Goal: Task Accomplishment & Management: Use online tool/utility

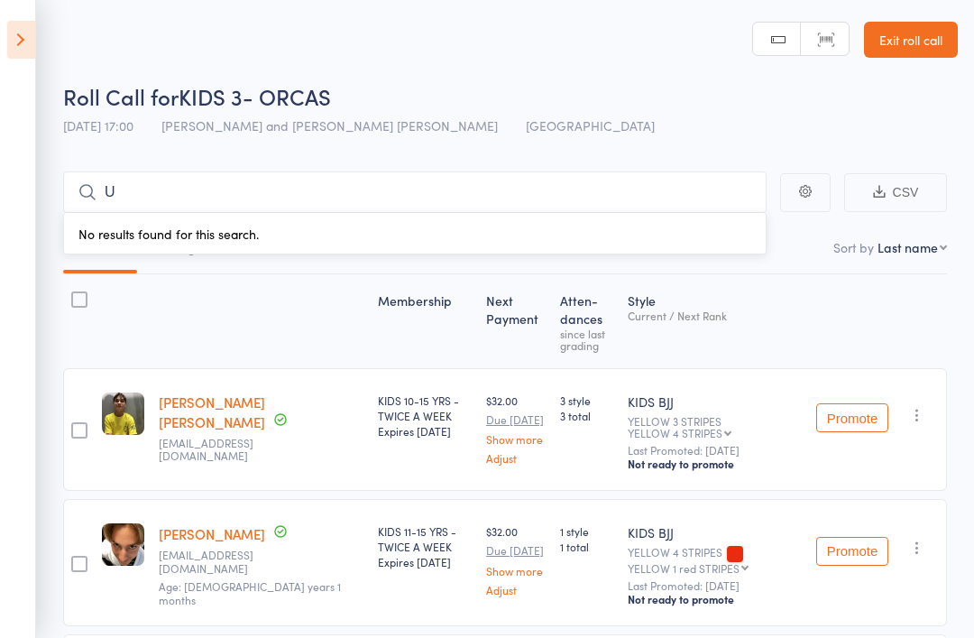
type input "U"
click at [33, 23] on icon at bounding box center [21, 40] width 28 height 38
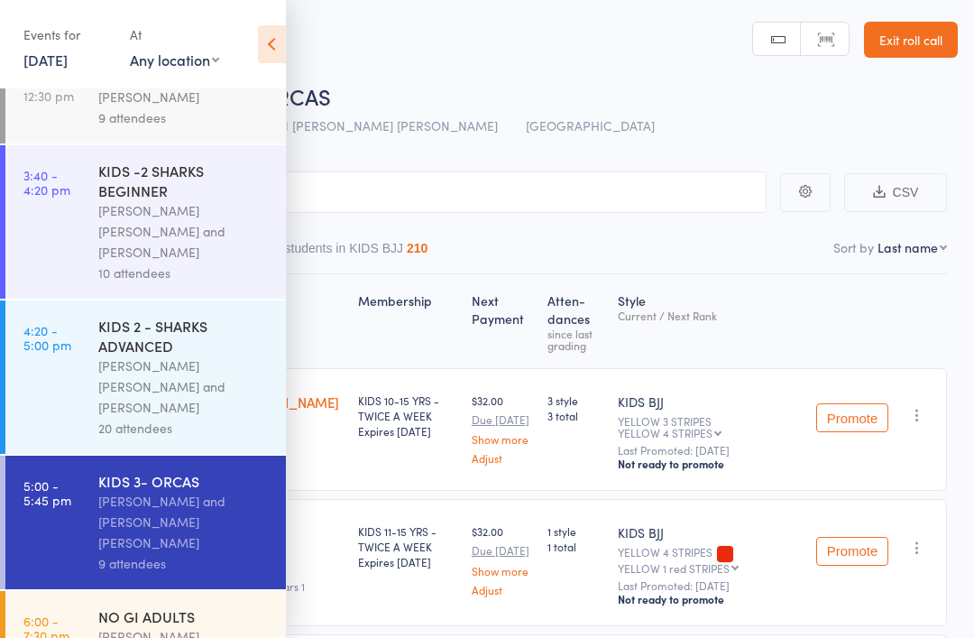
scroll to position [130, 0]
click at [175, 607] on div "NO GI ADULTS" at bounding box center [184, 617] width 172 height 20
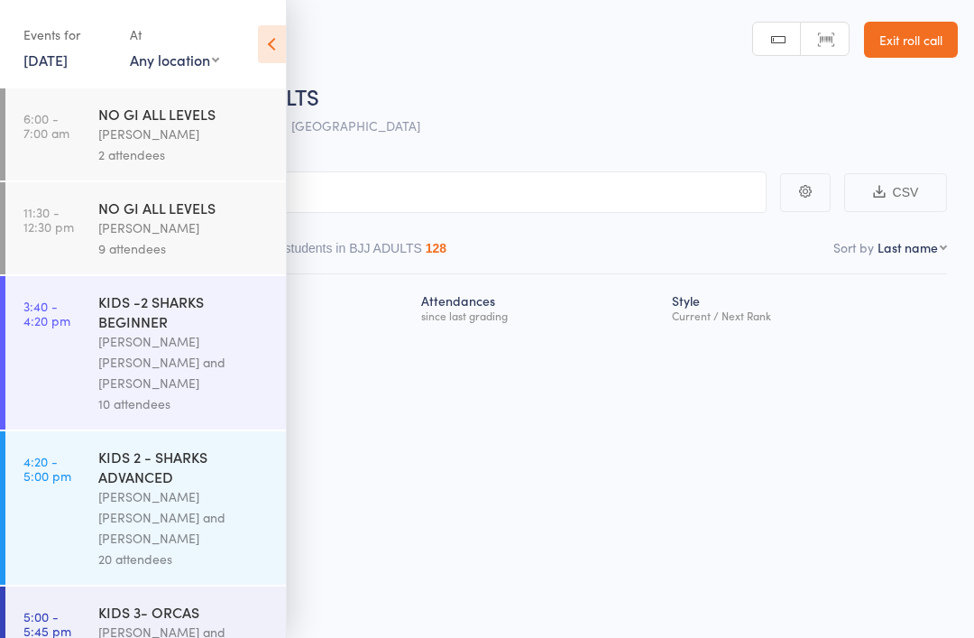
click at [280, 32] on icon at bounding box center [272, 44] width 28 height 38
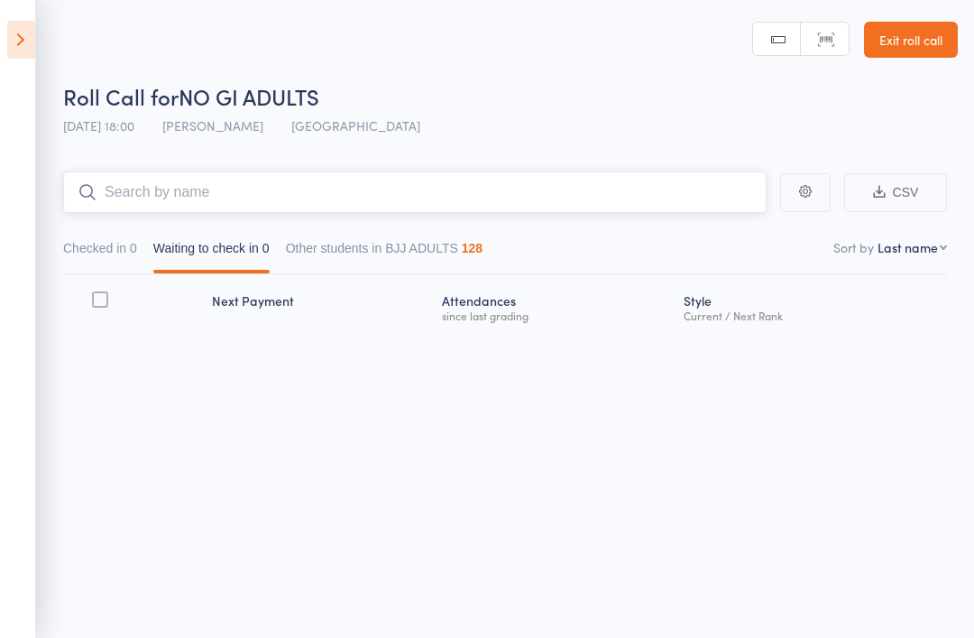
click at [371, 174] on input "search" at bounding box center [415, 192] width 704 height 42
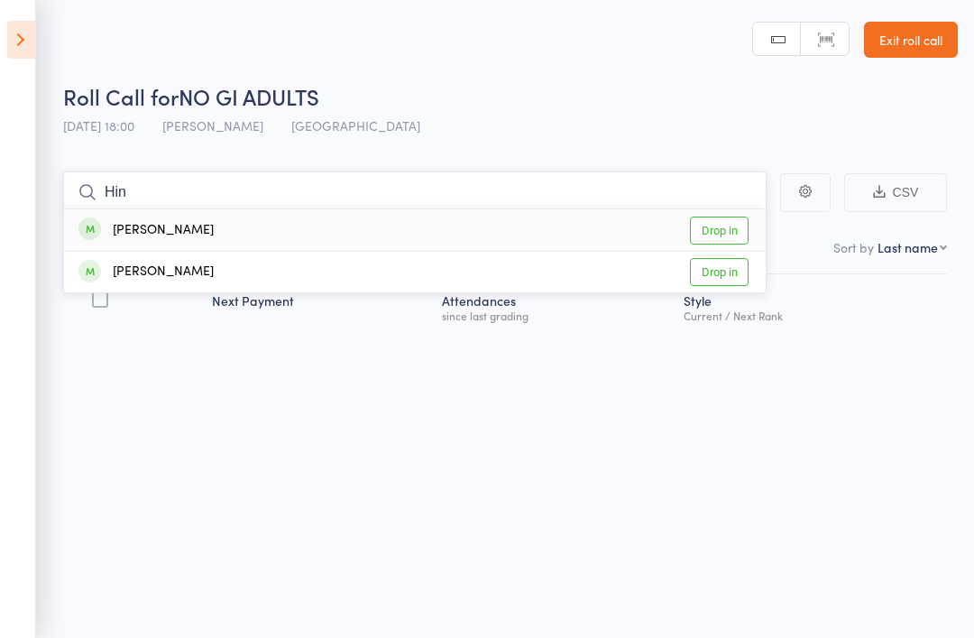
type input "Hin"
click at [719, 227] on link "Drop in" at bounding box center [719, 231] width 59 height 28
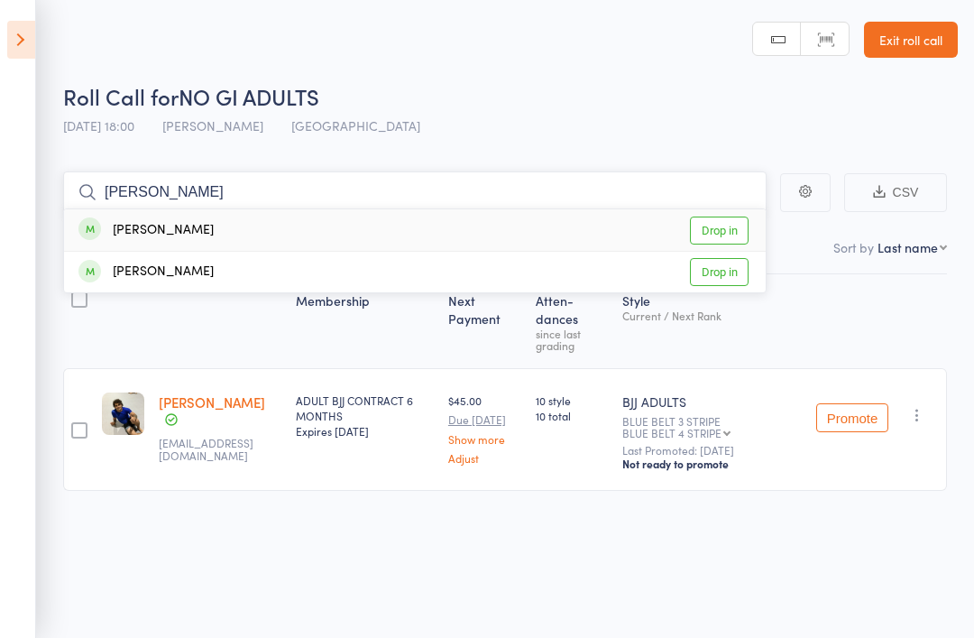
type input "[PERSON_NAME]"
click at [155, 237] on div "[PERSON_NAME]" at bounding box center [145, 230] width 135 height 21
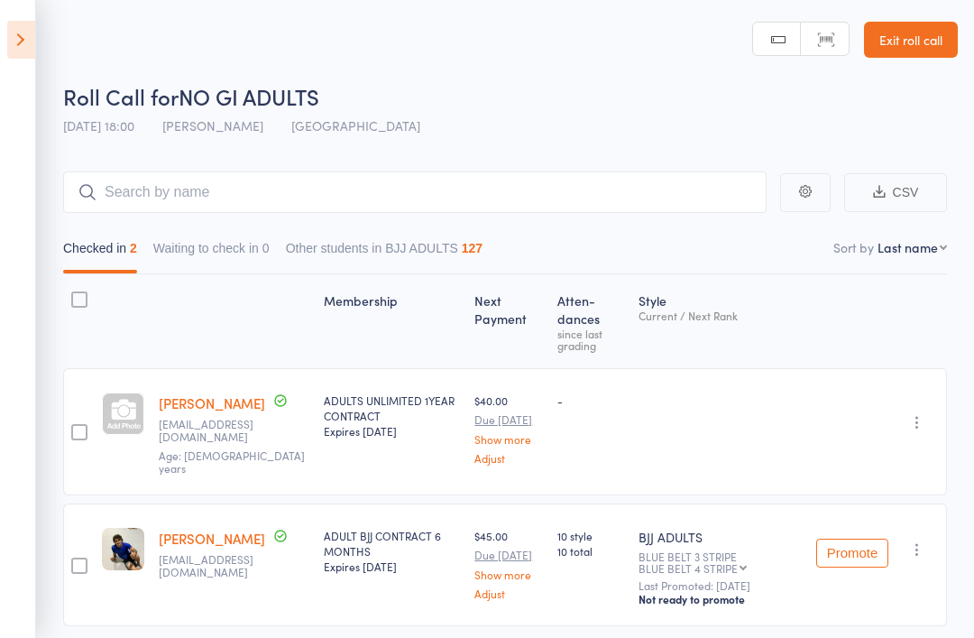
click at [14, 41] on icon at bounding box center [21, 40] width 28 height 38
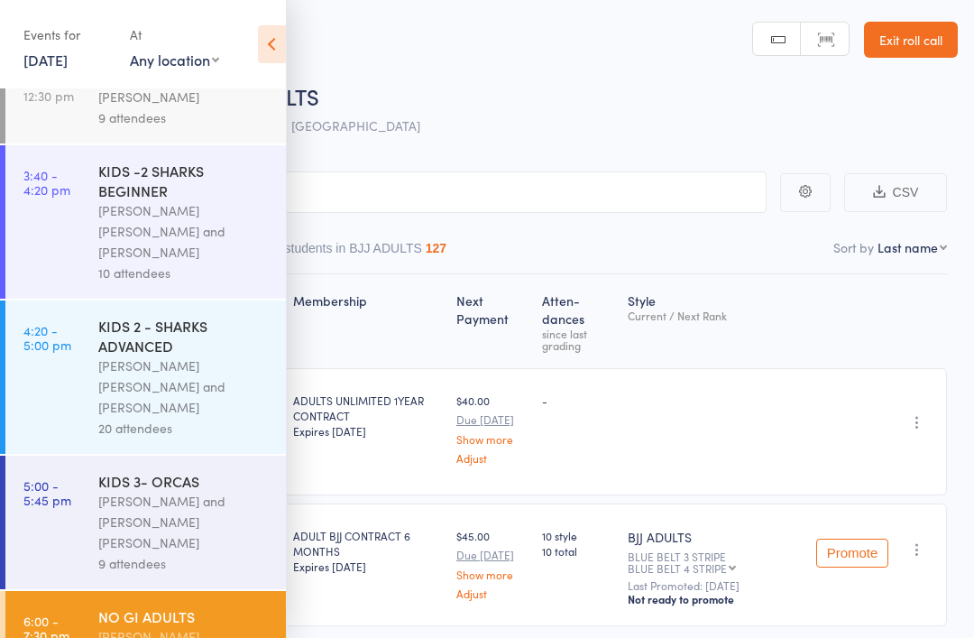
scroll to position [130, 0]
click at [118, 492] on div "[PERSON_NAME] and [PERSON_NAME] [PERSON_NAME]" at bounding box center [184, 523] width 172 height 62
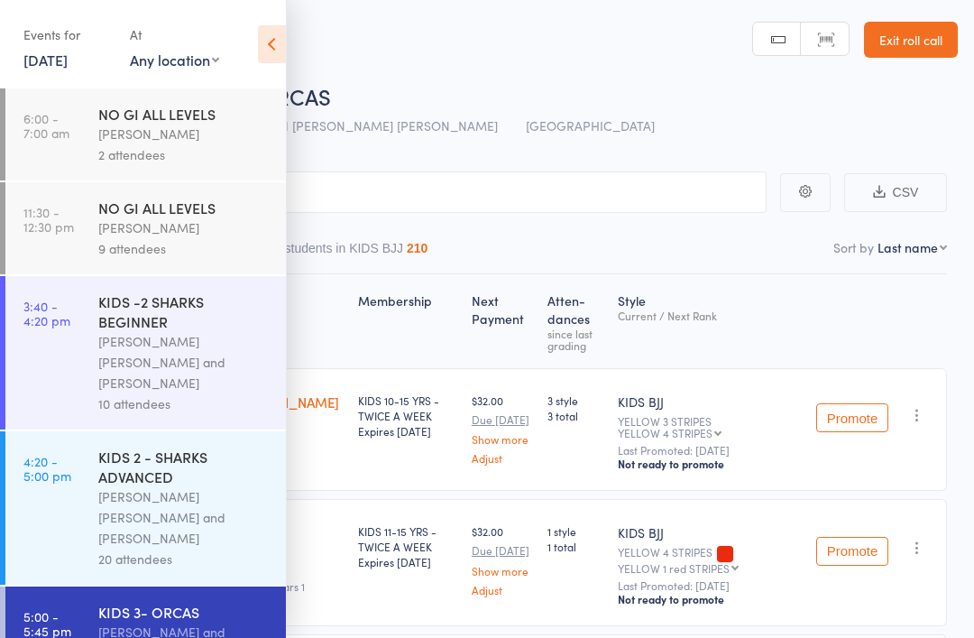
click at [269, 40] on icon at bounding box center [272, 44] width 28 height 38
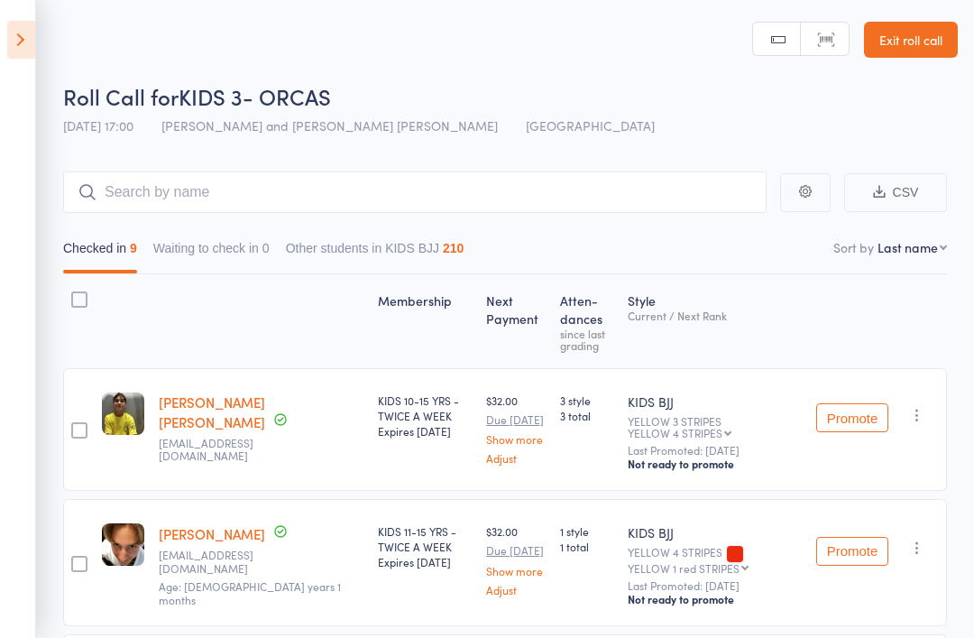
click at [12, 39] on icon at bounding box center [21, 40] width 28 height 38
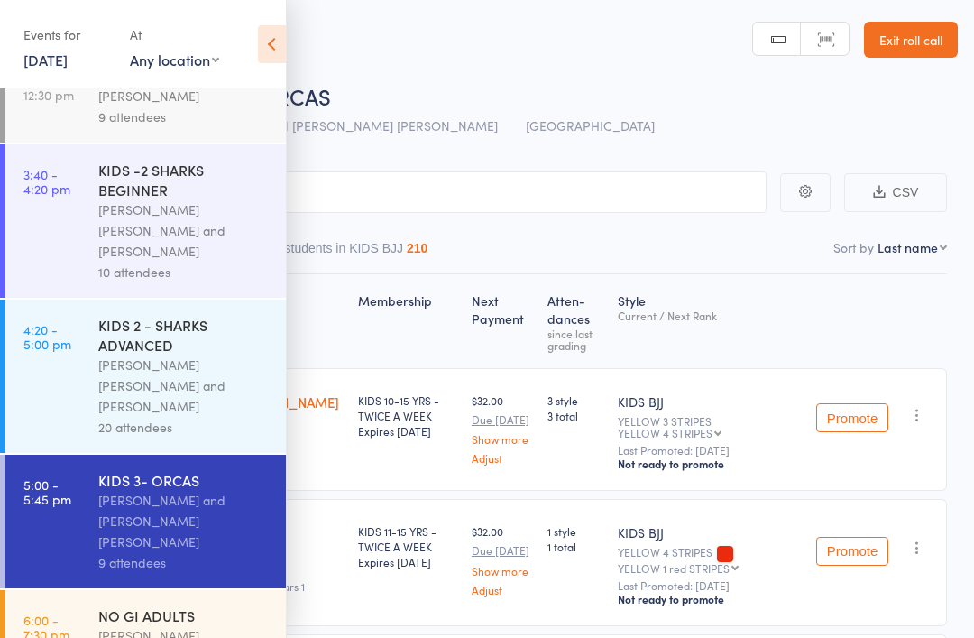
scroll to position [130, 0]
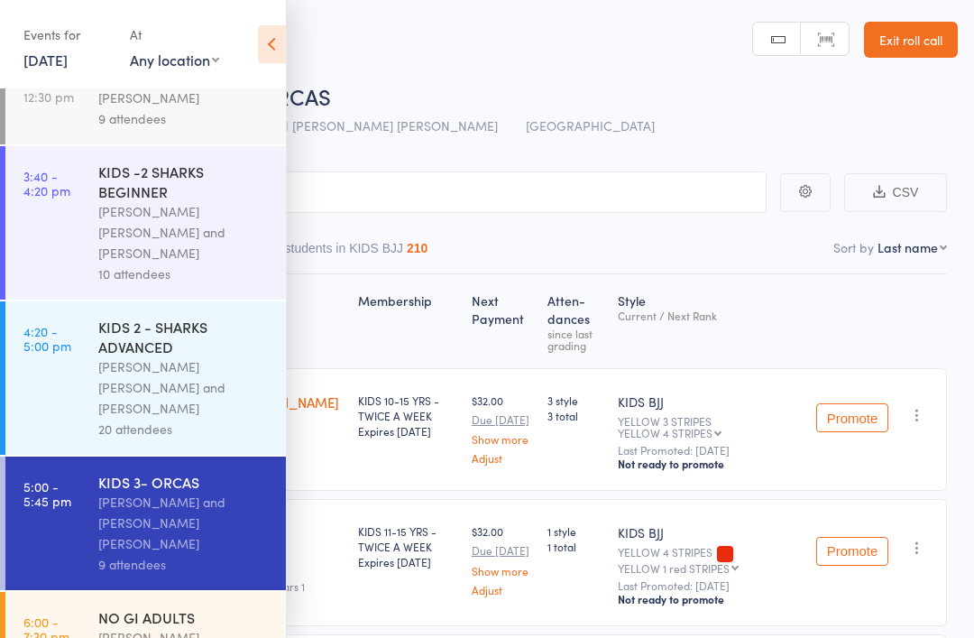
click at [212, 627] on div "[PERSON_NAME]" at bounding box center [184, 637] width 172 height 21
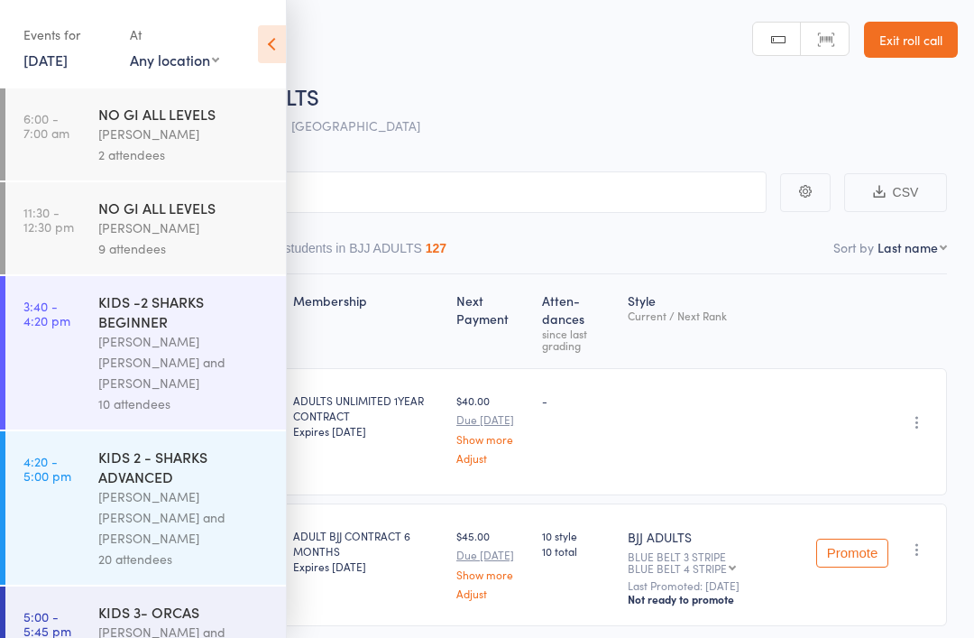
click at [501, 152] on main "CSV Checked in 2 Waiting to check in 0 Other students in BJJ ADULTS 127 Sort by…" at bounding box center [487, 425] width 974 height 562
click at [273, 36] on icon at bounding box center [272, 44] width 28 height 38
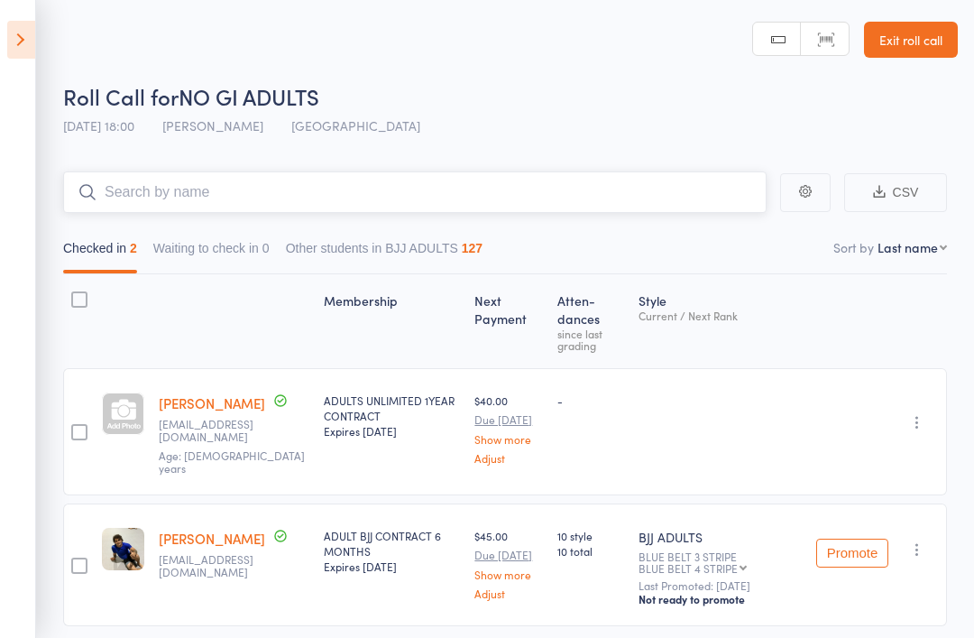
click at [399, 184] on input "search" at bounding box center [415, 192] width 704 height 42
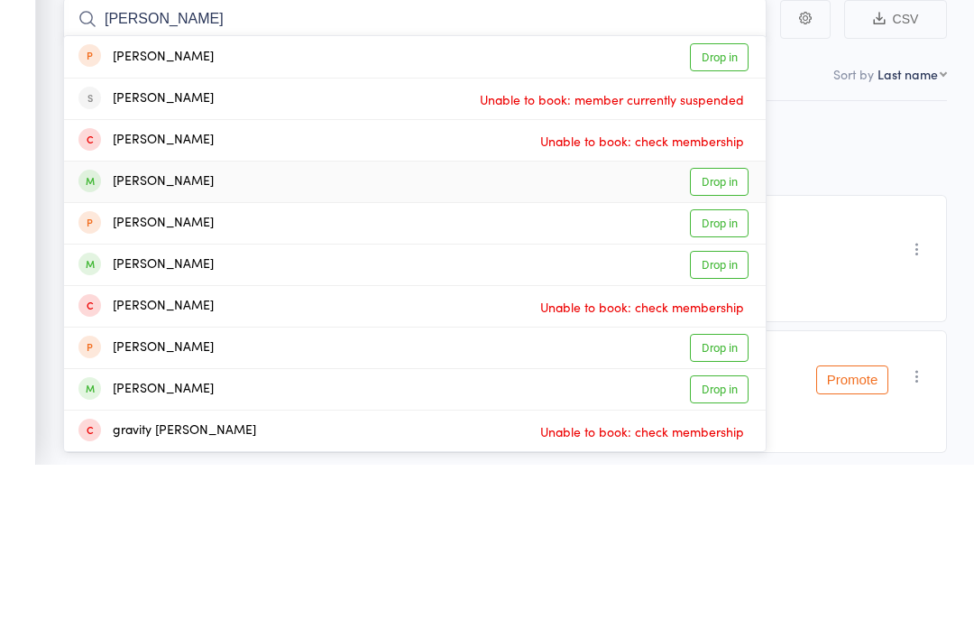
type input "[PERSON_NAME]"
click at [707, 341] on link "Drop in" at bounding box center [719, 355] width 59 height 28
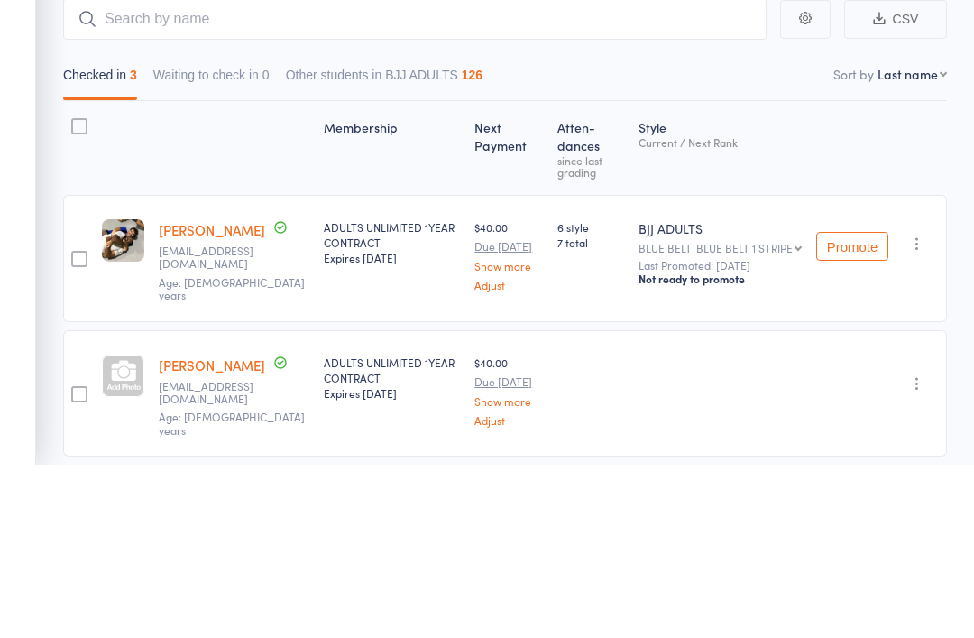
scroll to position [129, 0]
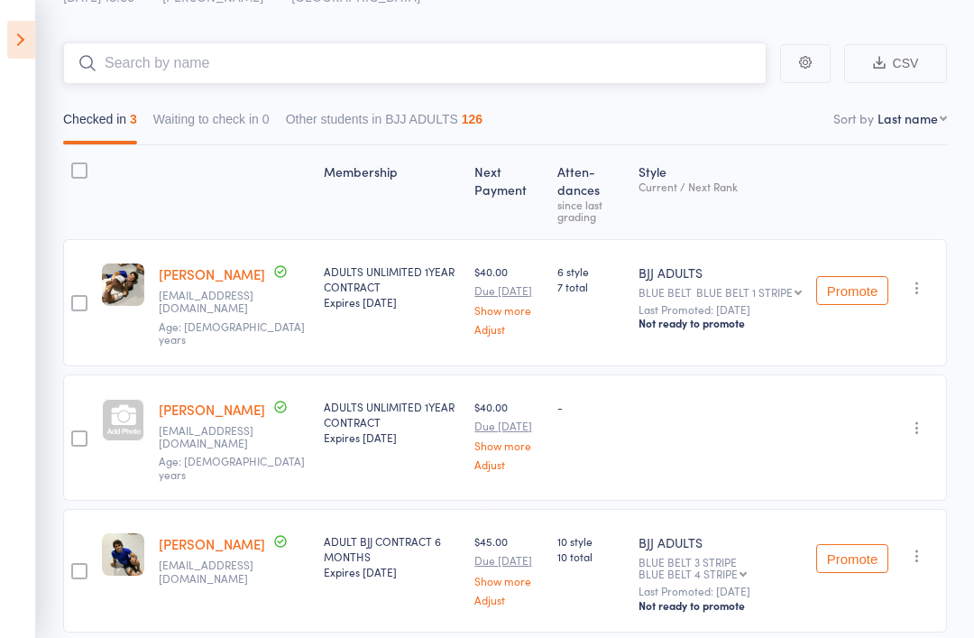
click at [63, 51] on input "search" at bounding box center [415, 63] width 704 height 42
click at [18, 26] on icon at bounding box center [21, 40] width 28 height 38
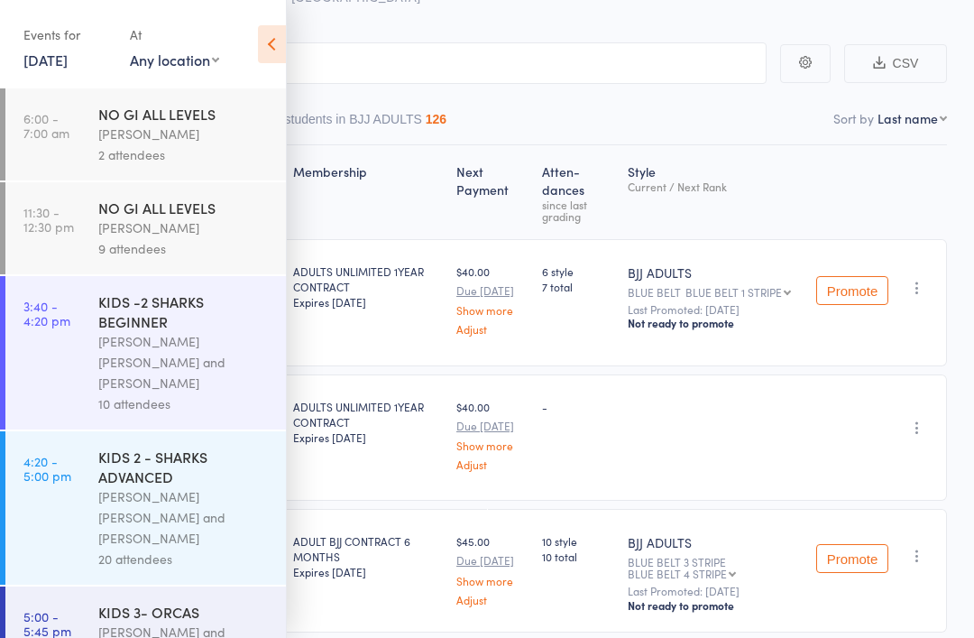
scroll to position [111, 0]
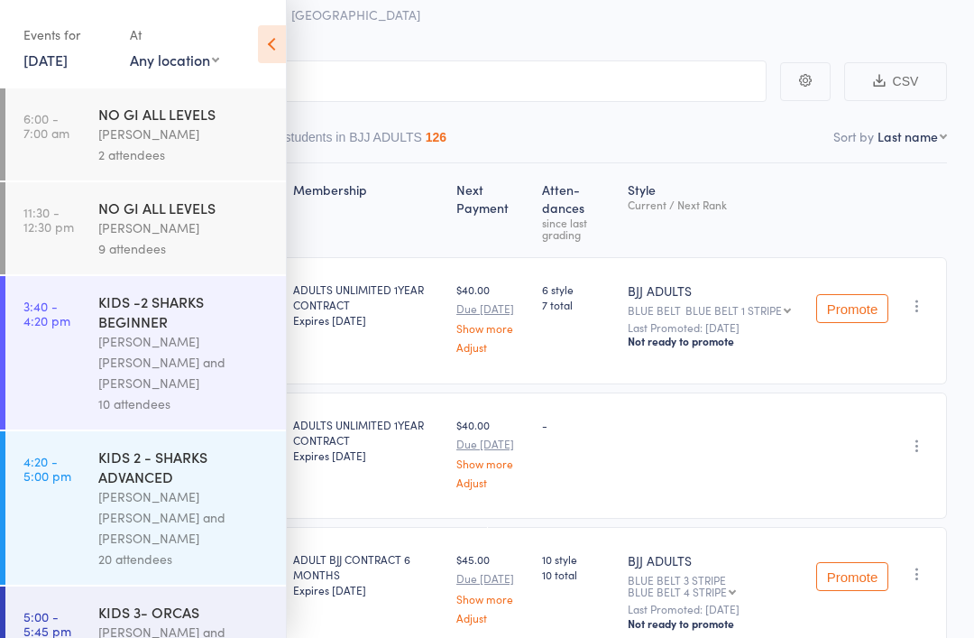
click at [162, 602] on div "KIDS 3- ORCAS" at bounding box center [184, 612] width 172 height 20
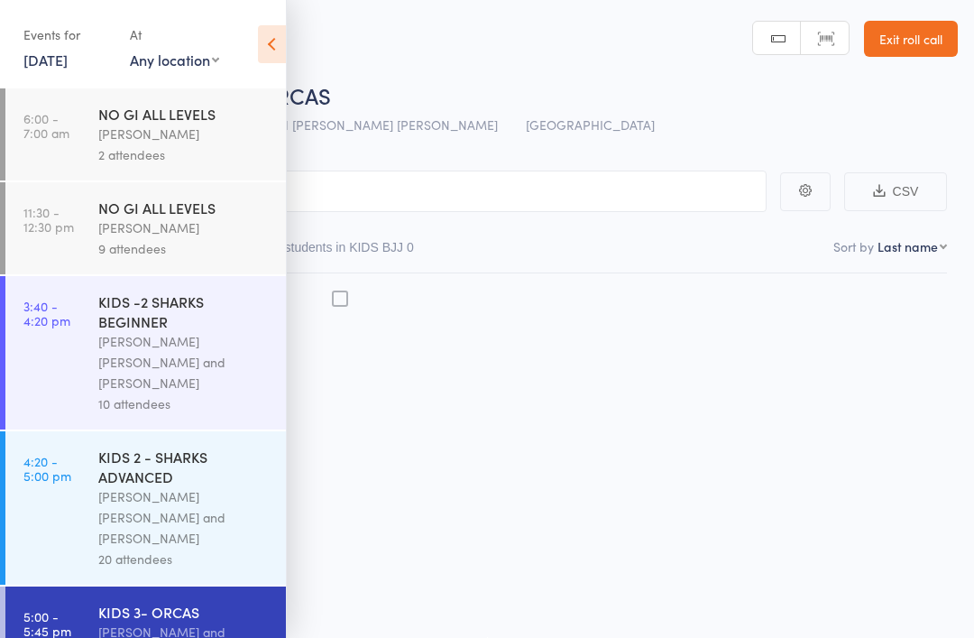
scroll to position [13, 0]
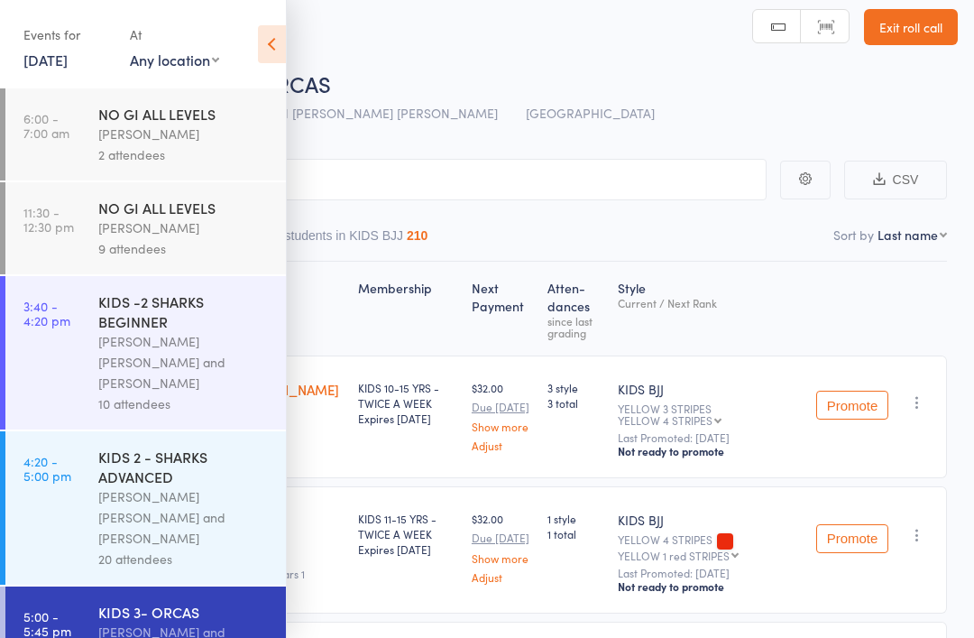
click at [254, 25] on div "Events for [DATE] [DATE] [DATE] Sun Mon Tue Wed Thu Fri Sat 31 27 28 29 30 31 0…" at bounding box center [143, 45] width 286 height 91
click at [282, 38] on icon at bounding box center [272, 44] width 28 height 38
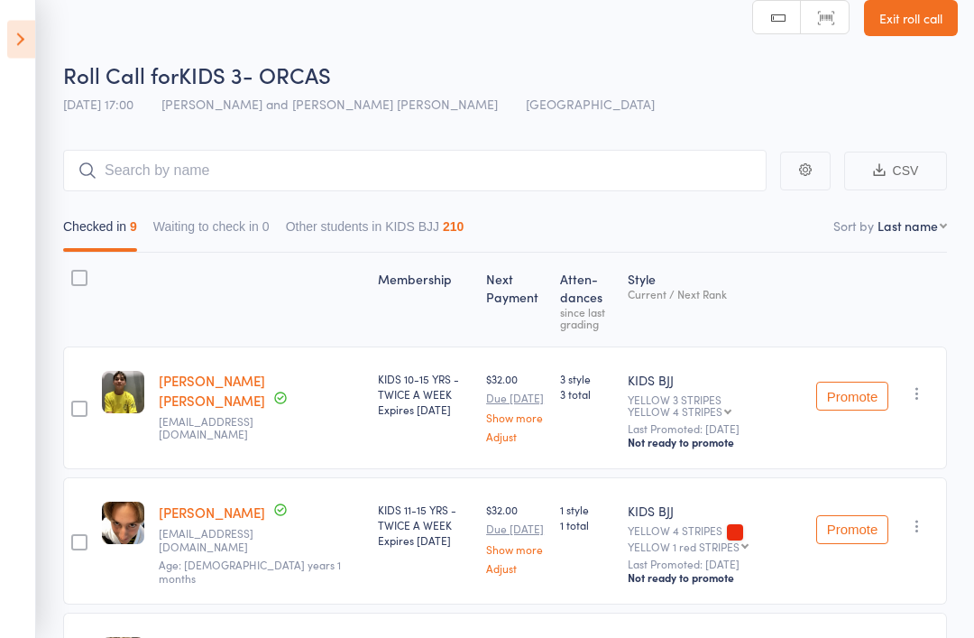
scroll to position [0, 0]
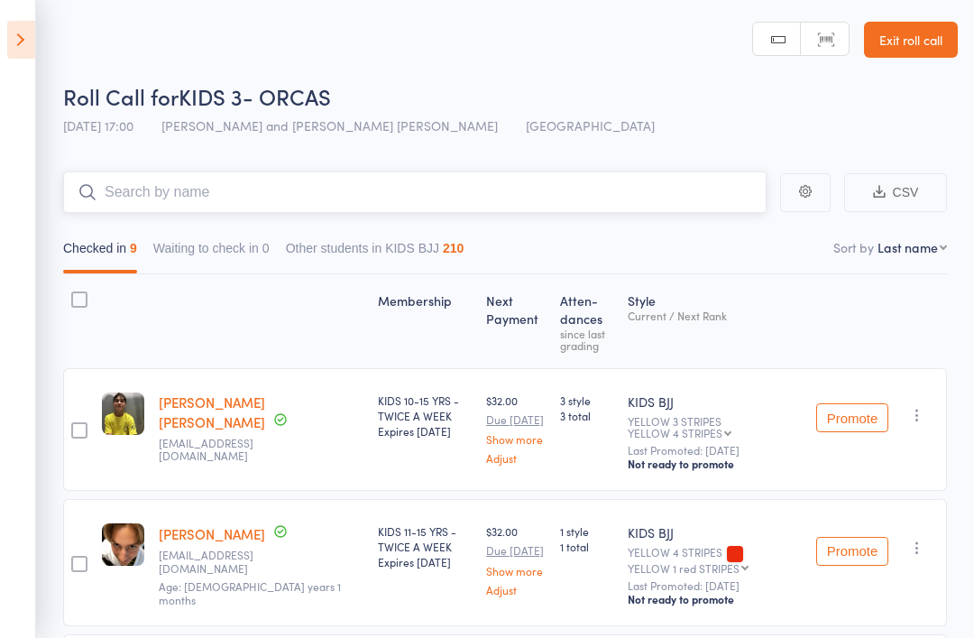
click at [402, 180] on input "search" at bounding box center [415, 192] width 704 height 42
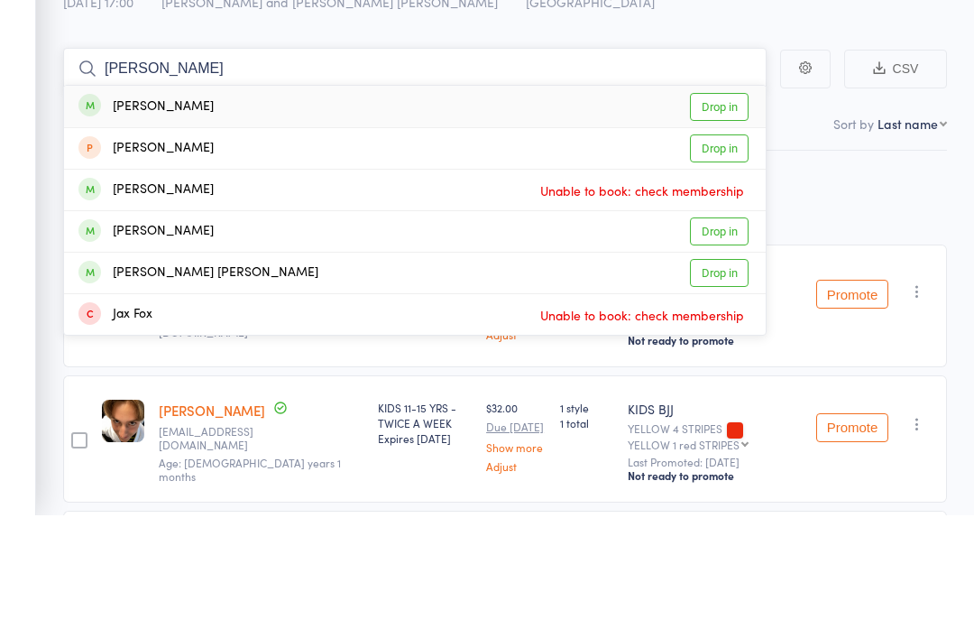
type input "[PERSON_NAME]"
click at [722, 383] on link "Drop in" at bounding box center [719, 397] width 59 height 28
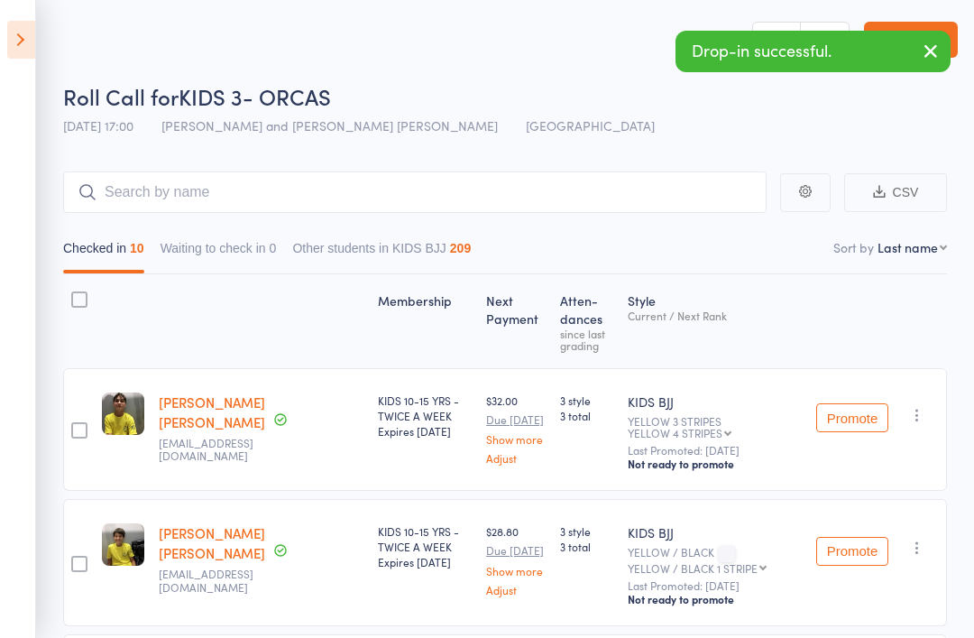
click at [28, 38] on icon at bounding box center [21, 40] width 28 height 38
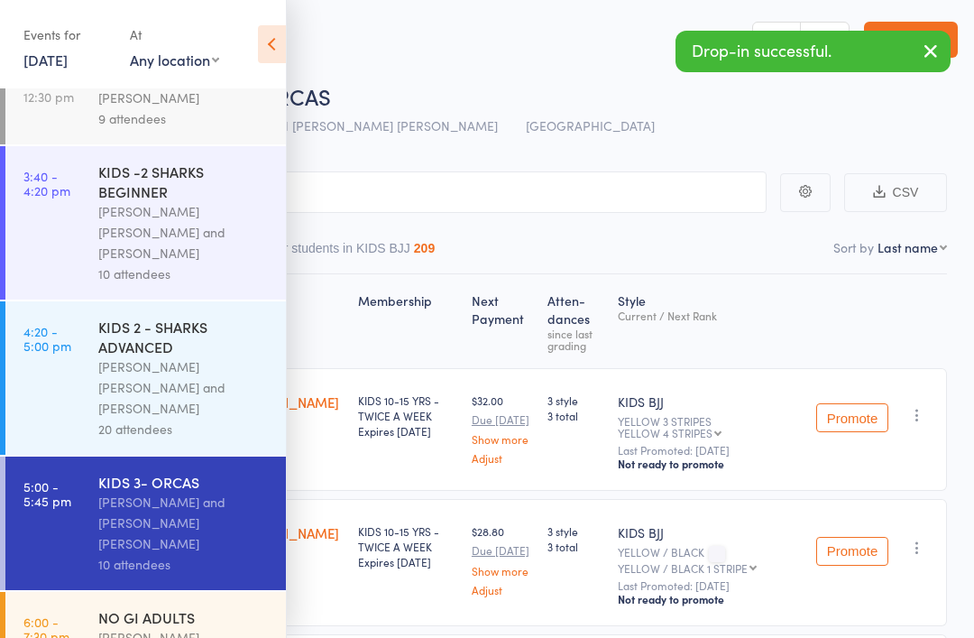
scroll to position [130, 0]
click at [173, 607] on div "NO GI ADULTS" at bounding box center [184, 617] width 172 height 20
click at [171, 627] on div "[PERSON_NAME]" at bounding box center [184, 637] width 172 height 21
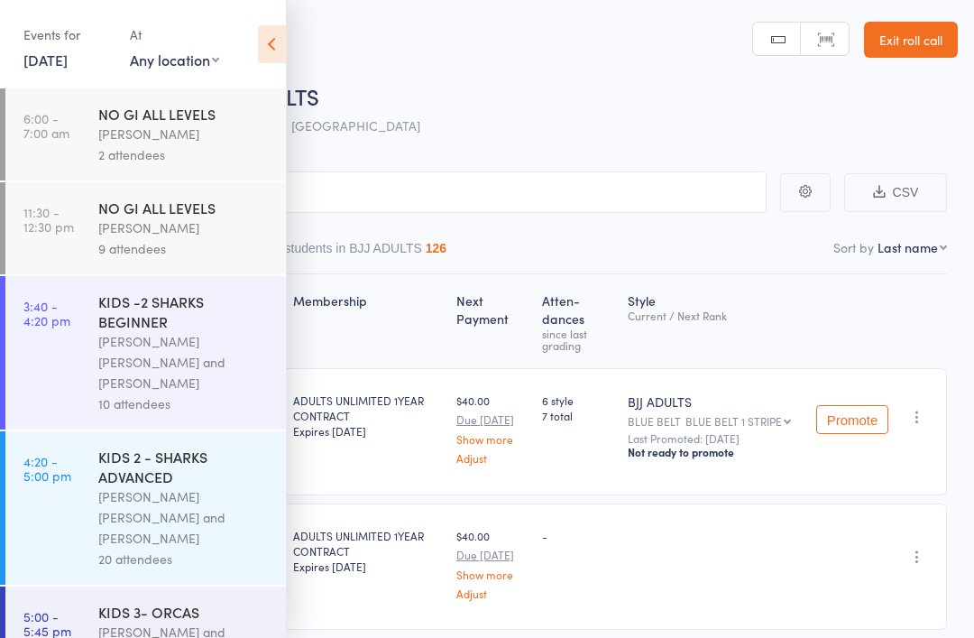
click at [261, 34] on icon at bounding box center [272, 44] width 28 height 38
